Goal: Information Seeking & Learning: Check status

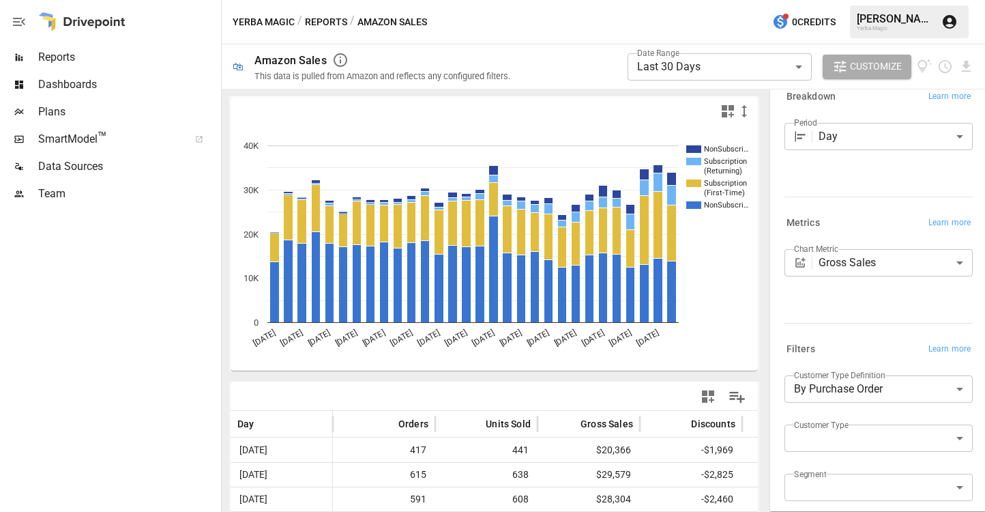
click at [320, 25] on button "Reports" at bounding box center [326, 22] width 42 height 17
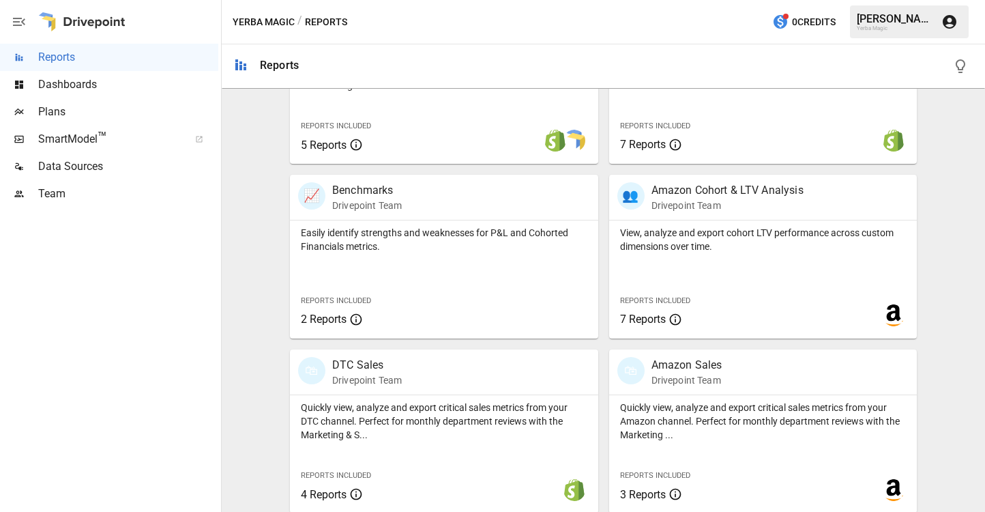
scroll to position [546, 0]
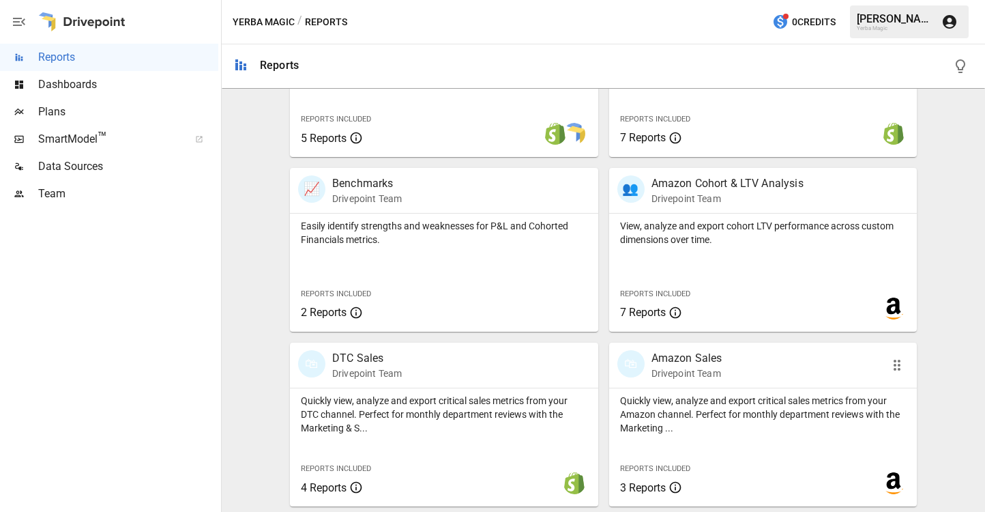
click at [678, 368] on p "Drivepoint Team" at bounding box center [687, 373] width 71 height 14
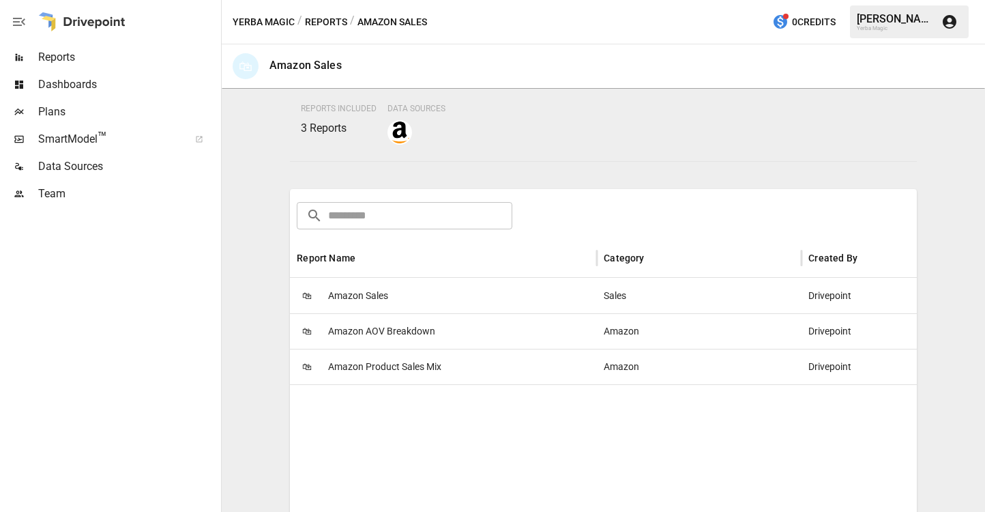
scroll to position [138, 0]
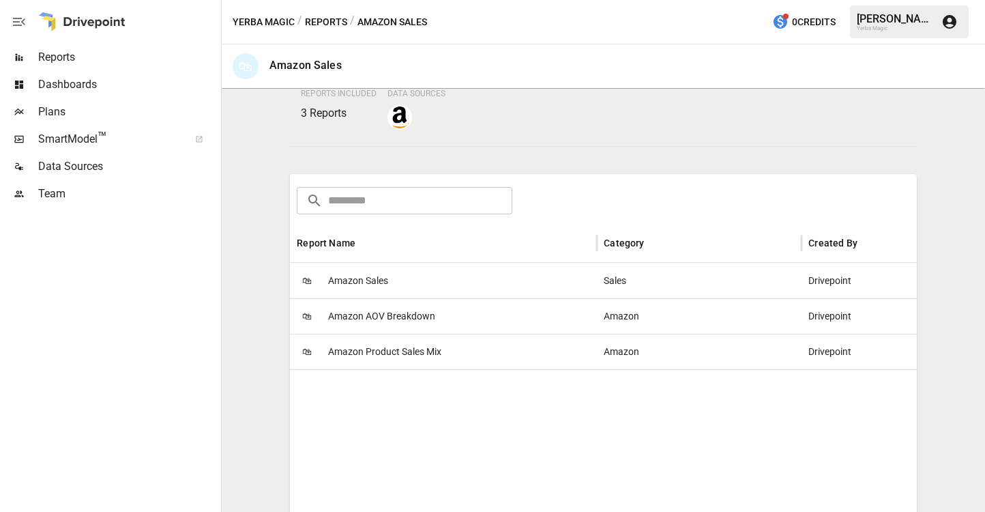
click at [411, 321] on span "Amazon AOV Breakdown" at bounding box center [381, 316] width 107 height 35
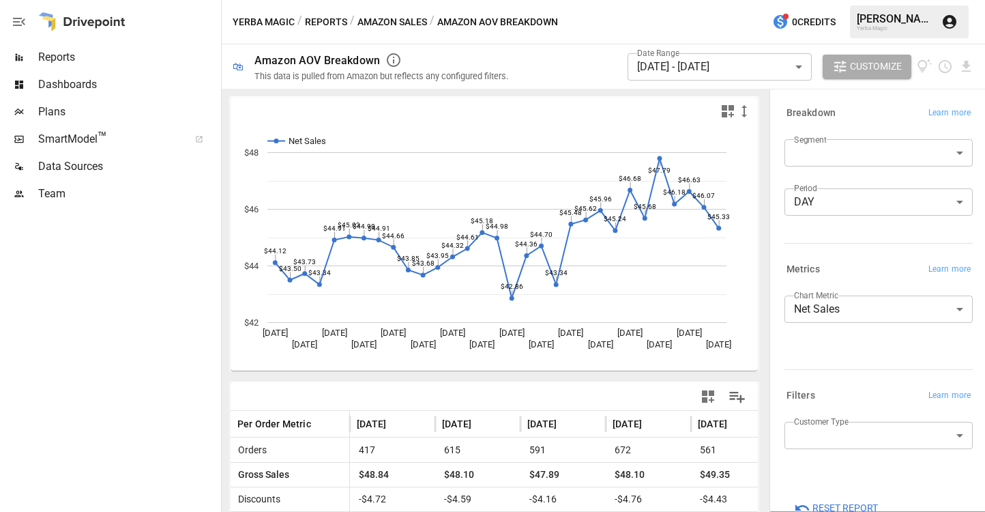
click at [410, 14] on button "Amazon Sales" at bounding box center [393, 22] width 70 height 17
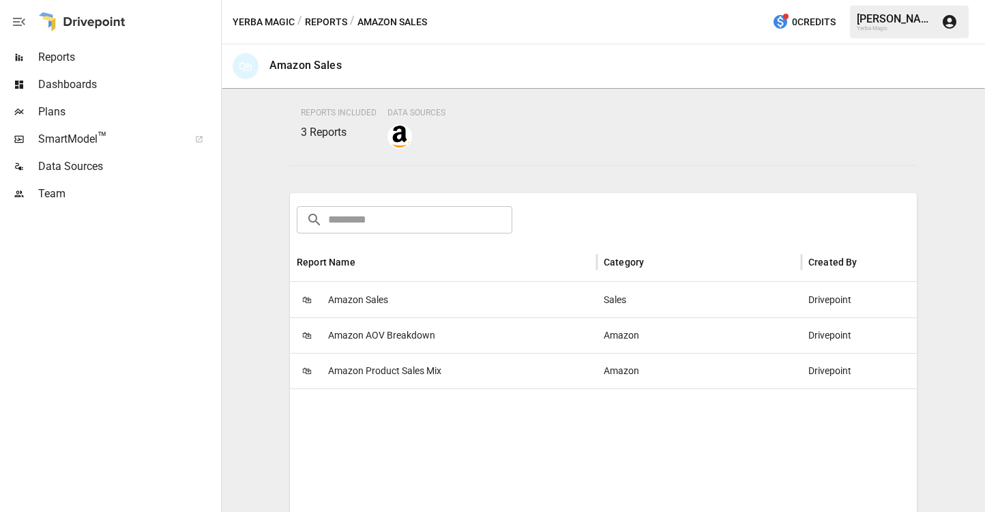
scroll to position [126, 0]
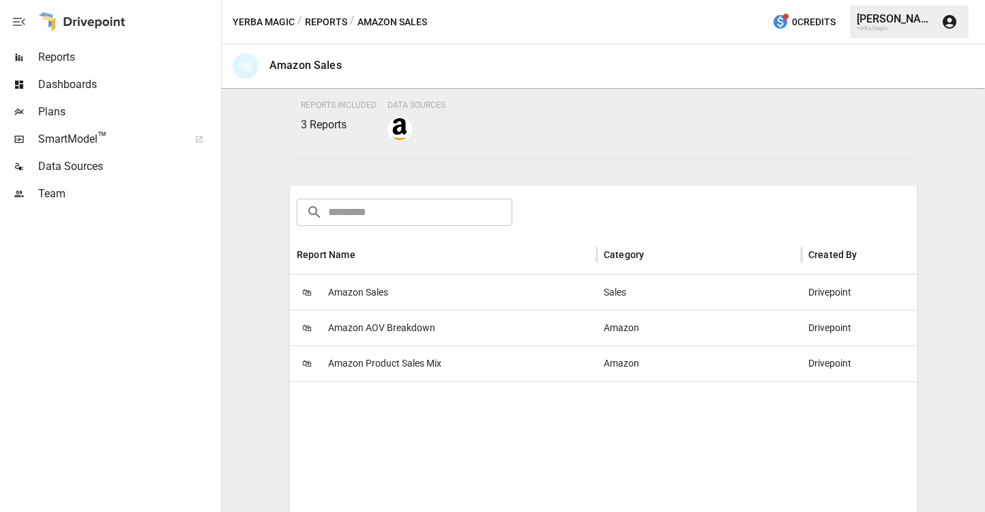
click at [410, 368] on span "Amazon Product Sales Mix" at bounding box center [384, 363] width 113 height 35
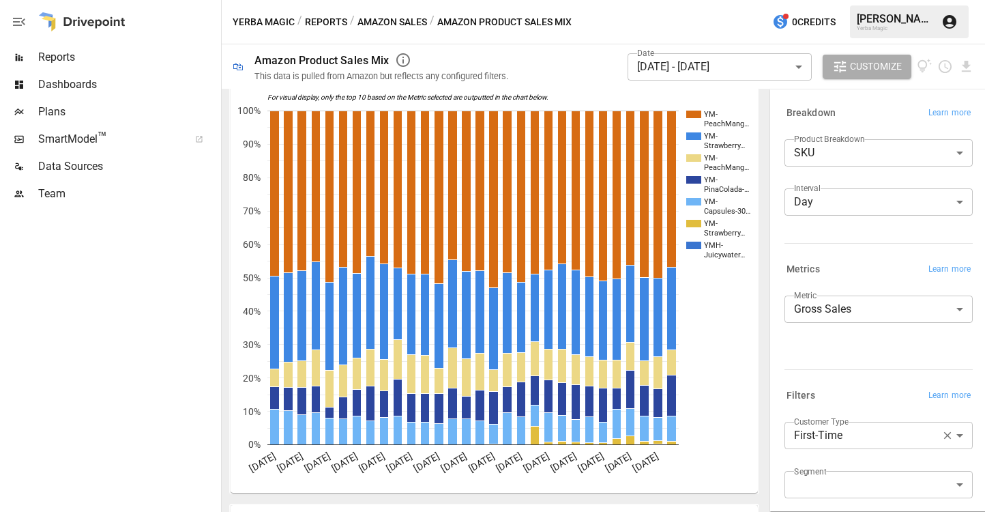
scroll to position [44, 0]
